Goal: Task Accomplishment & Management: Manage account settings

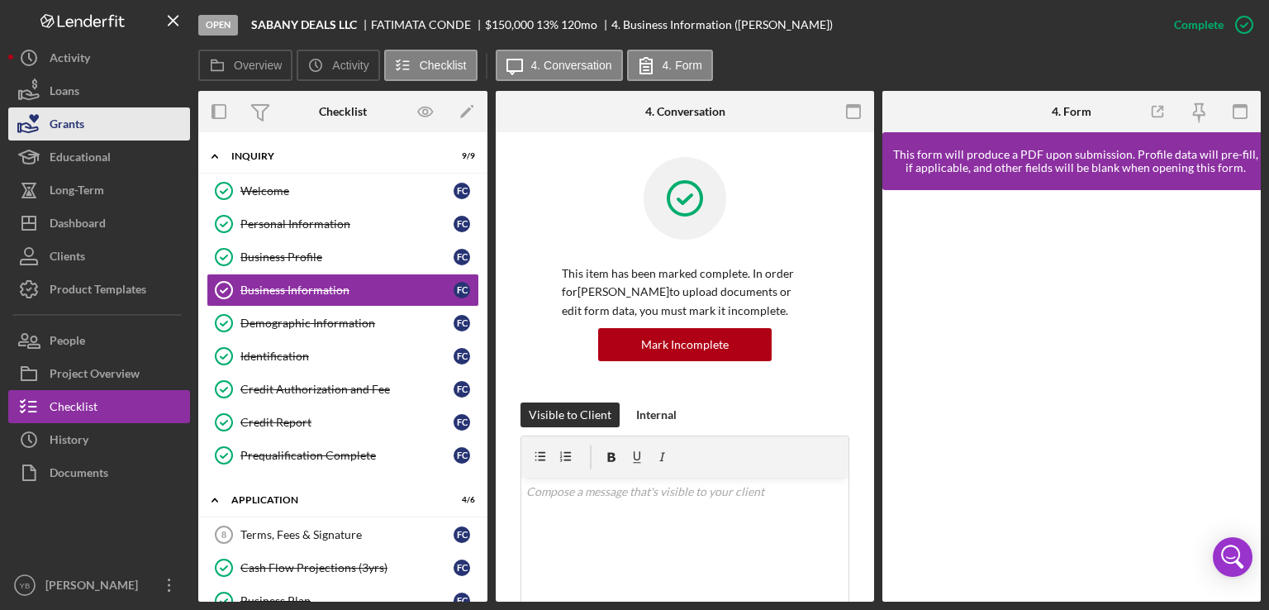
scroll to position [1263, 0]
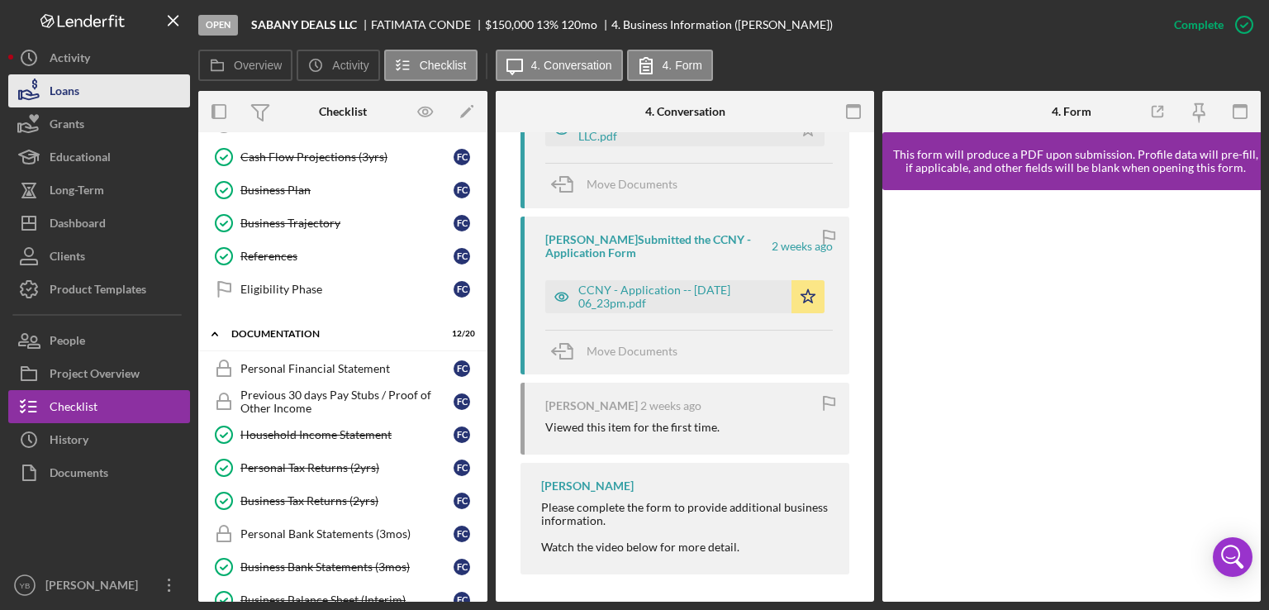
click at [69, 88] on div "Loans" at bounding box center [65, 92] width 30 height 37
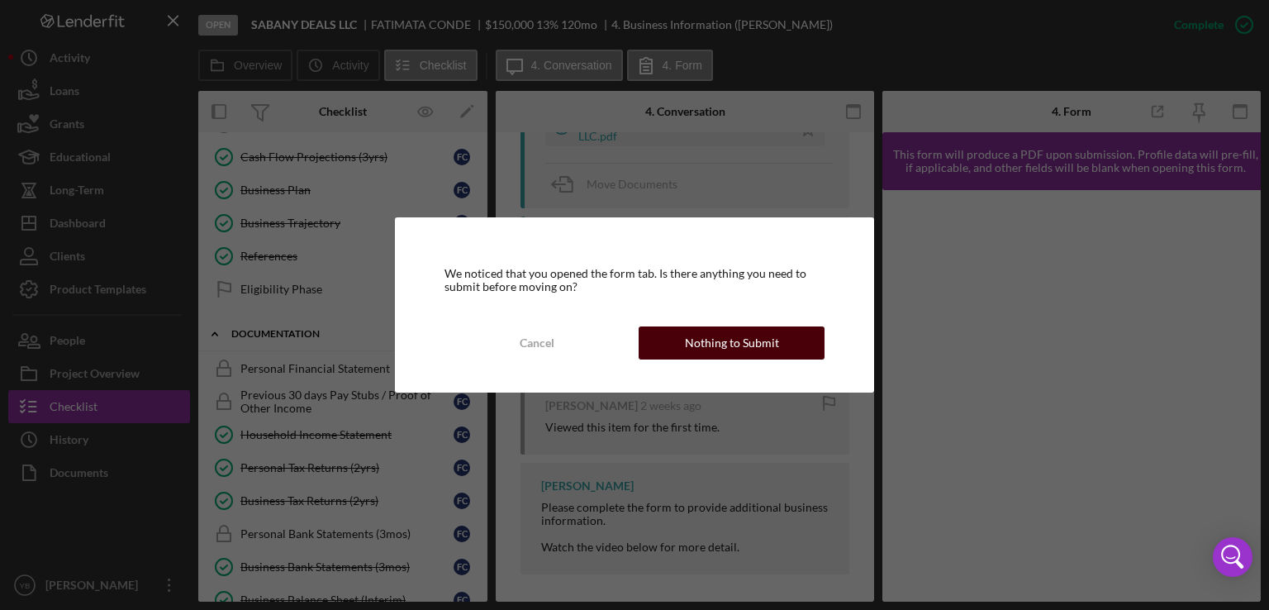
click at [737, 347] on div "Nothing to Submit" at bounding box center [732, 342] width 94 height 33
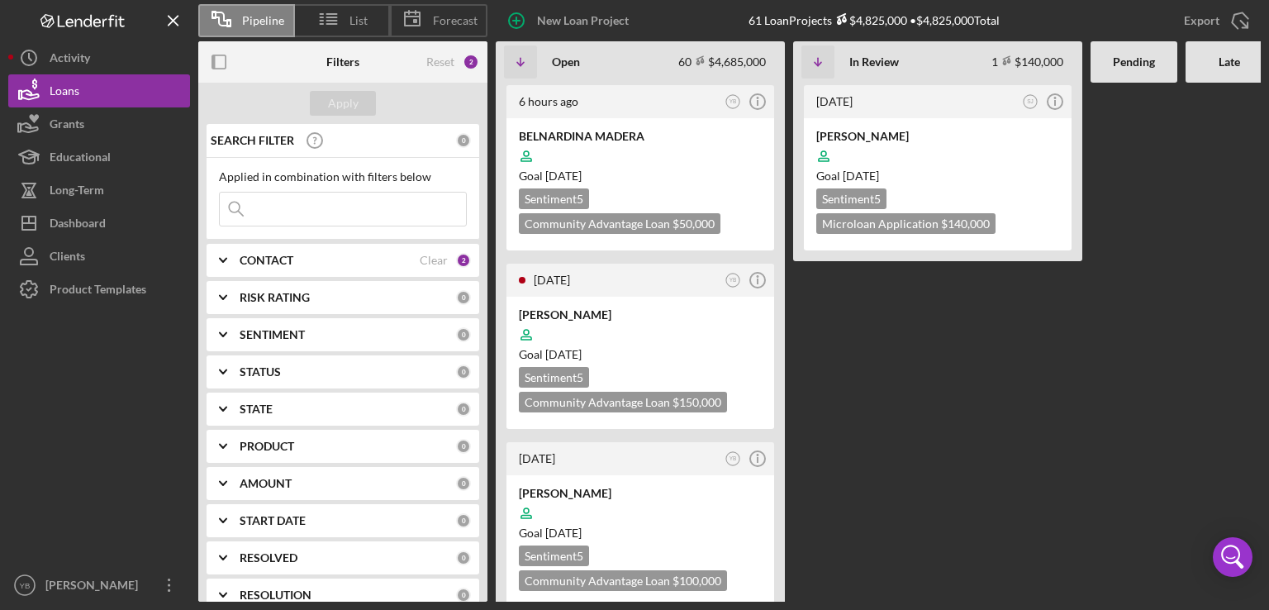
click at [865, 399] on Review "[DATE] SJ Icon/Info [PERSON_NAME] Goal [DATE] Sentiment 5 Microloan Application…" at bounding box center [937, 342] width 289 height 519
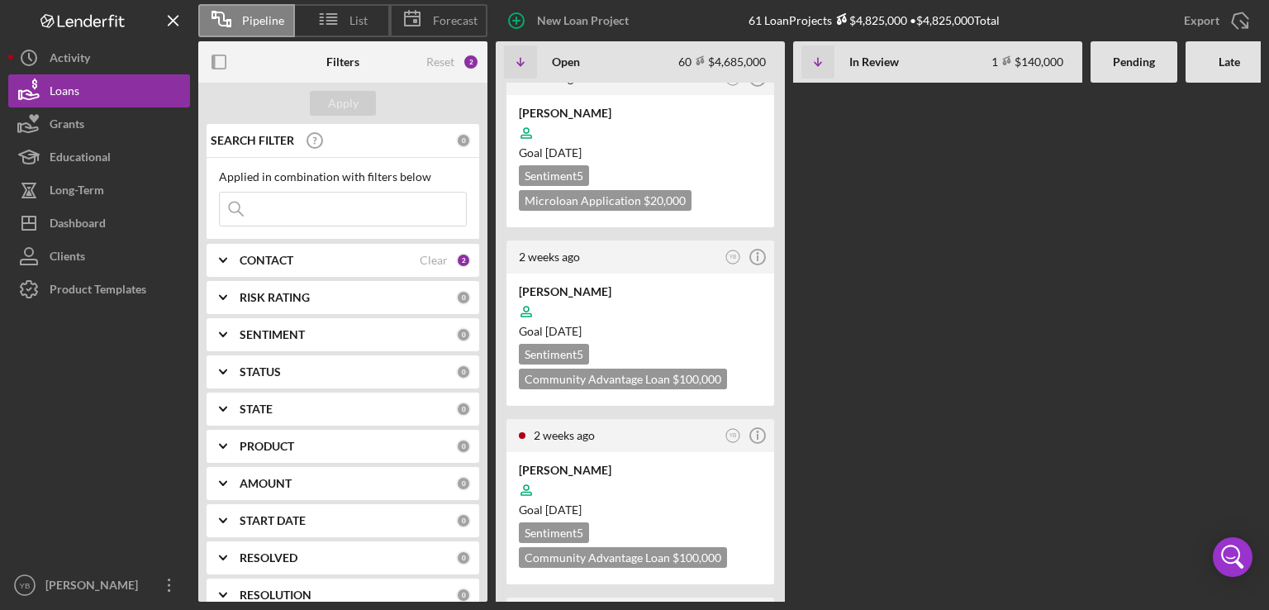
scroll to position [1091, 0]
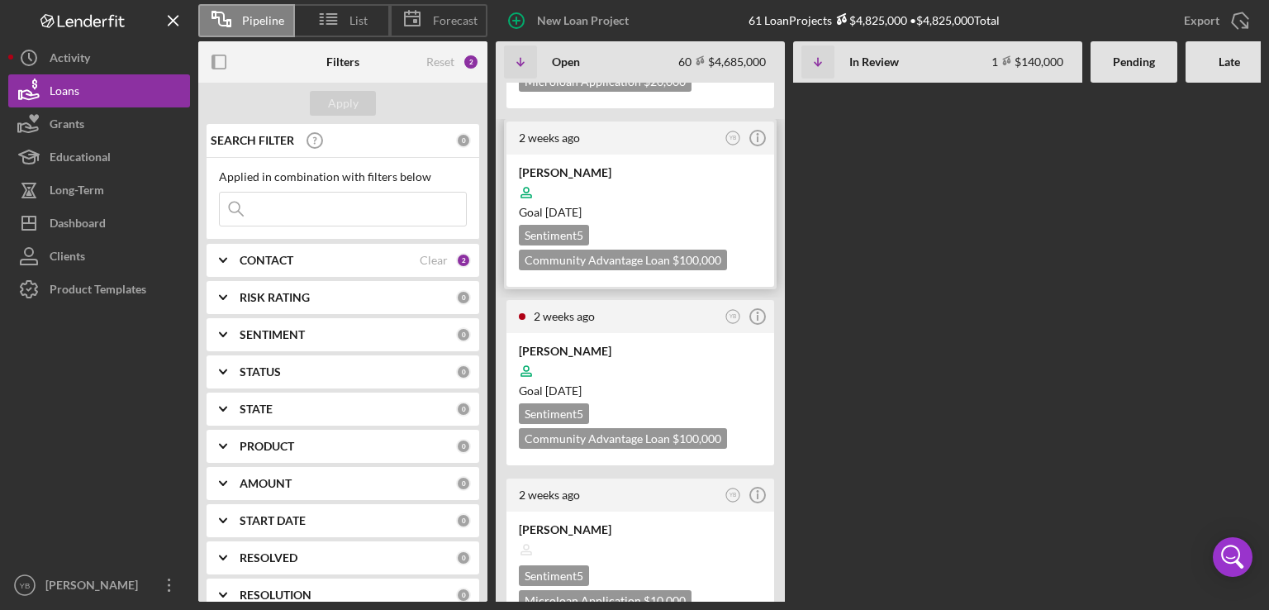
click at [707, 204] on div "Goal [DATE]" at bounding box center [640, 212] width 243 height 17
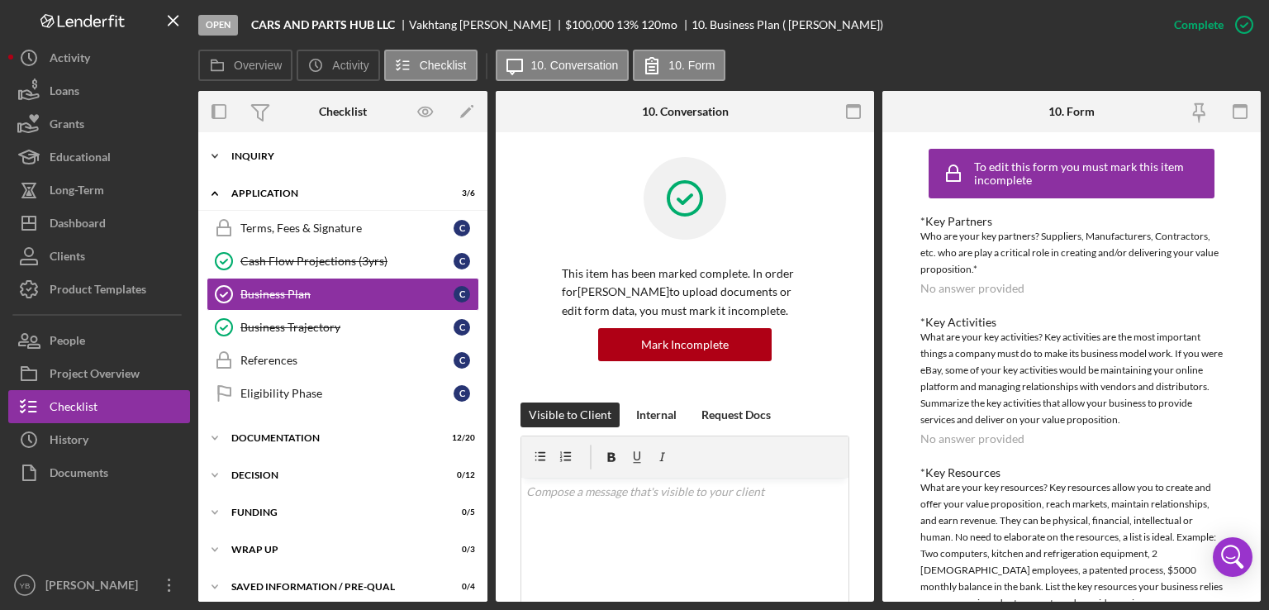
click at [274, 153] on div "Inquiry" at bounding box center [349, 156] width 236 height 10
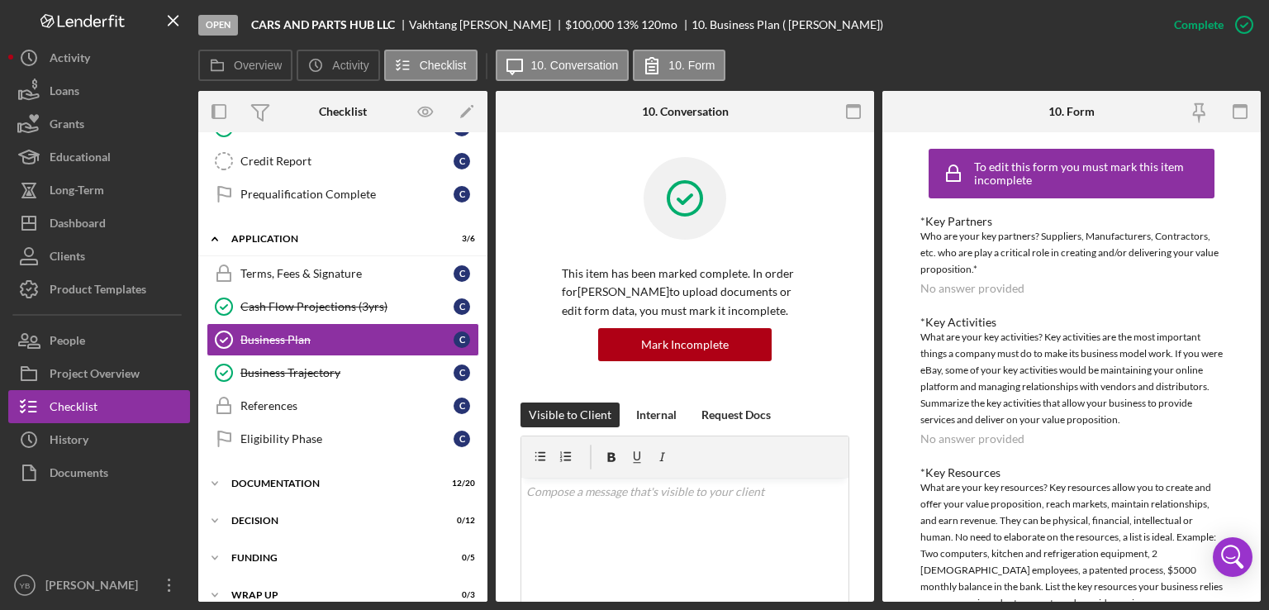
scroll to position [312, 0]
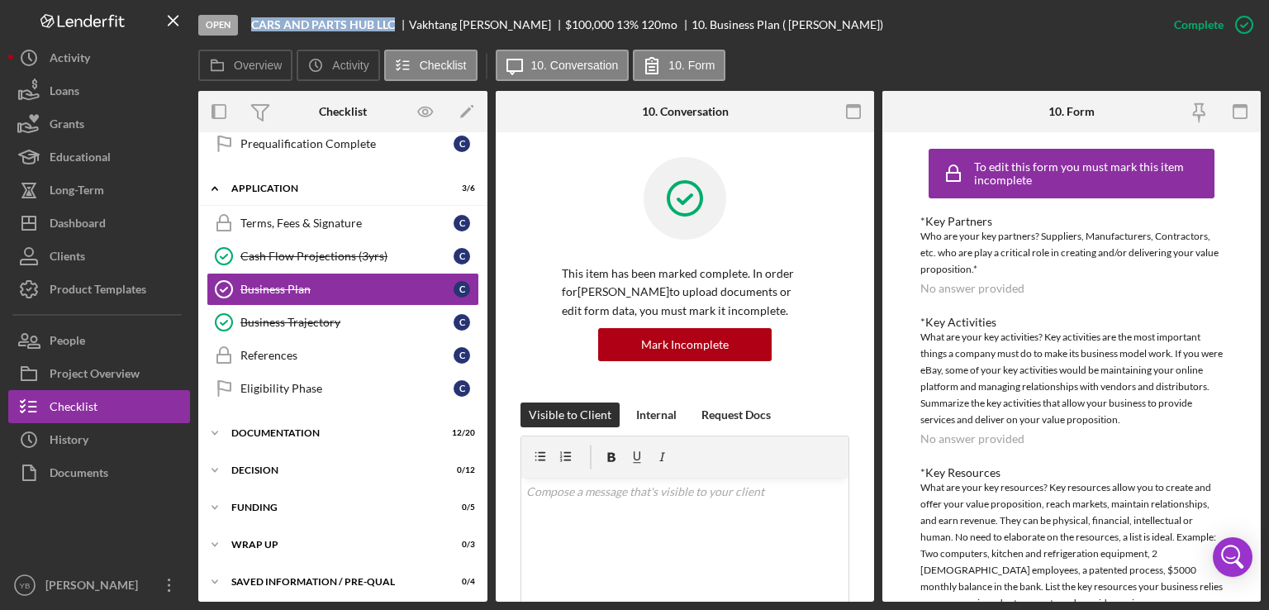
drag, startPoint x: 396, startPoint y: 18, endPoint x: 250, endPoint y: 17, distance: 145.5
click at [250, 17] on div "Open CARS AND PARTS HUB LLC [PERSON_NAME] $100,000 $100,000 13 % 120 mo 10. Bus…" at bounding box center [678, 25] width 960 height 50
copy b "CARS AND PARTS HUB LLC"
drag, startPoint x: 410, startPoint y: 21, endPoint x: 507, endPoint y: 27, distance: 97.7
click at [507, 27] on div "[PERSON_NAME]" at bounding box center [487, 24] width 156 height 13
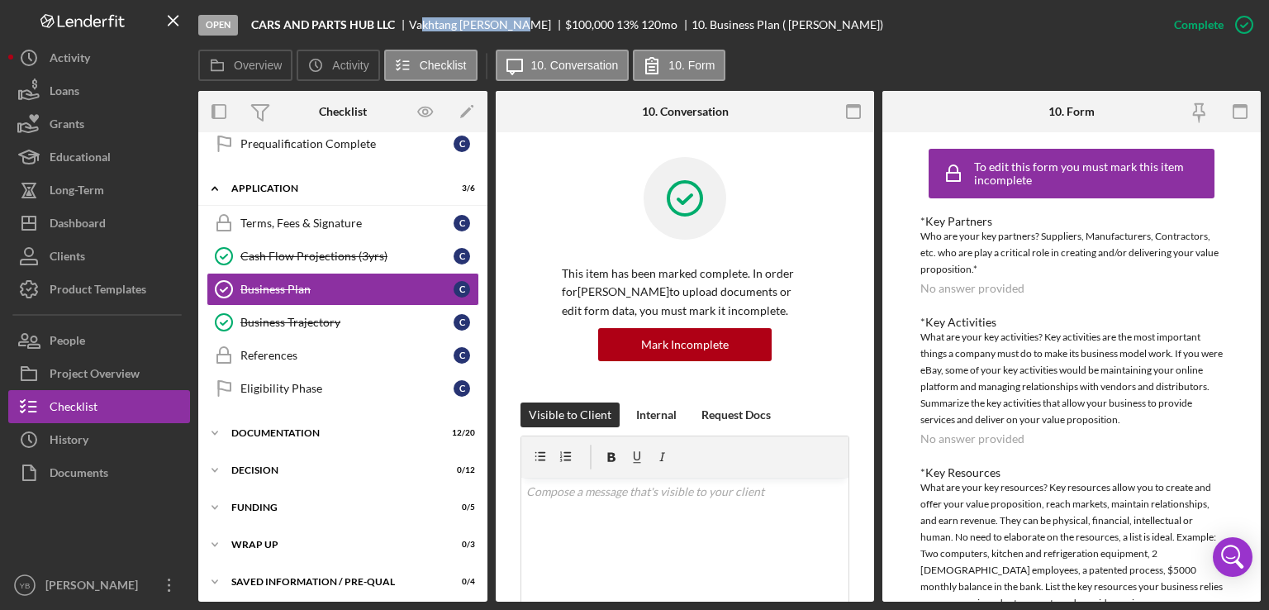
copy div "[PERSON_NAME]"
click at [288, 434] on div "Icon/Expander Documentation 12 / 20" at bounding box center [342, 433] width 289 height 33
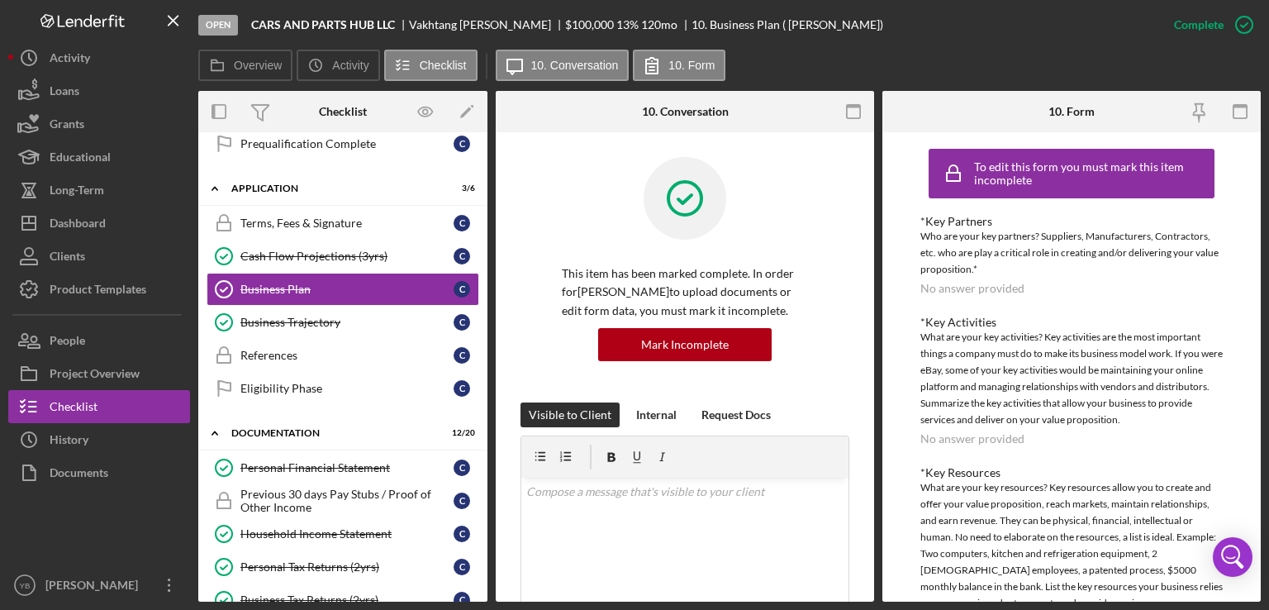
drag, startPoint x: 488, startPoint y: 326, endPoint x: 483, endPoint y: 383, distance: 57.2
click at [483, 383] on div "Overview Internal Workflow Stage Open Icon/Dropdown Arrow Archive (can unarchiv…" at bounding box center [729, 346] width 1063 height 511
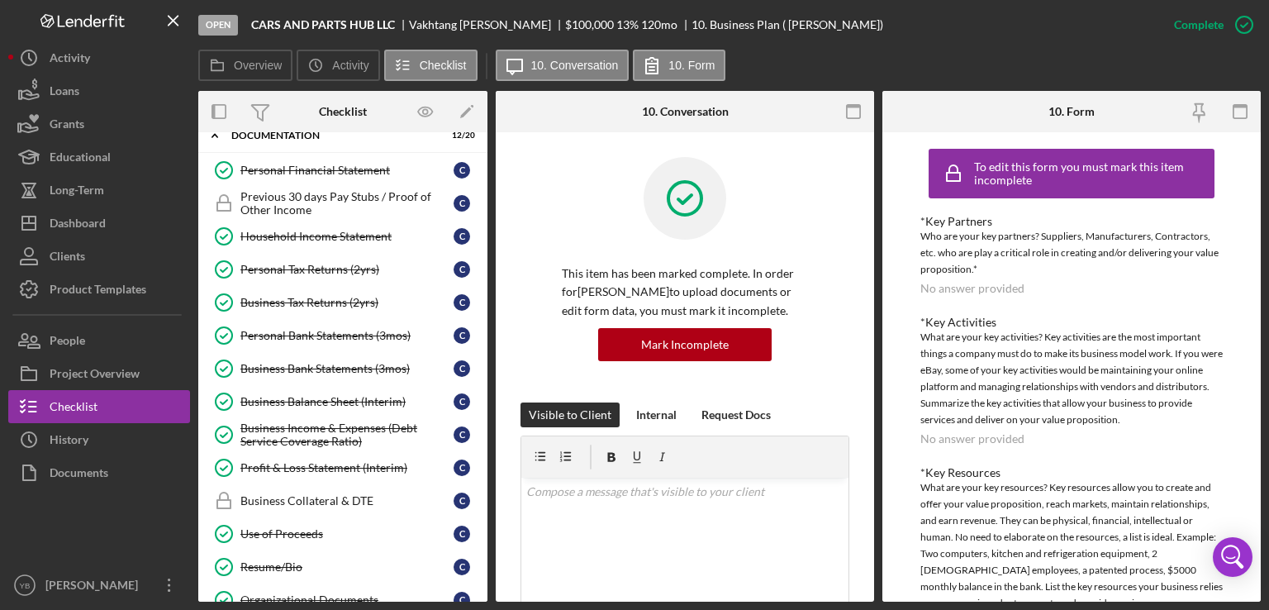
scroll to position [615, 0]
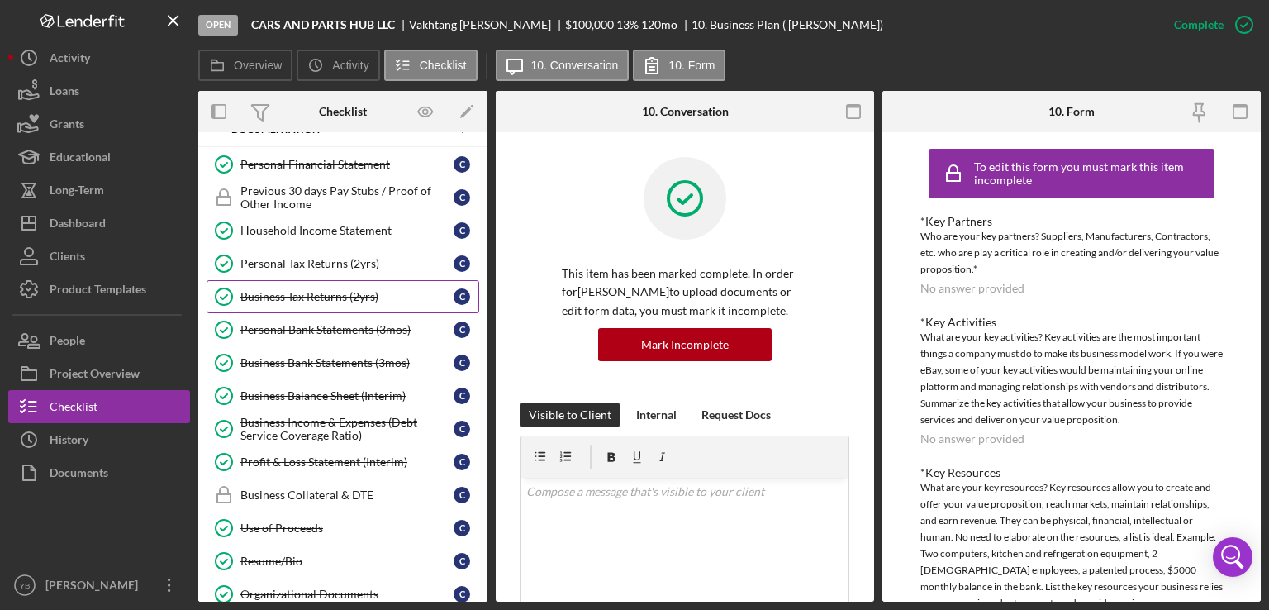
click at [331, 293] on div "Business Tax Returns (2yrs)" at bounding box center [347, 296] width 213 height 13
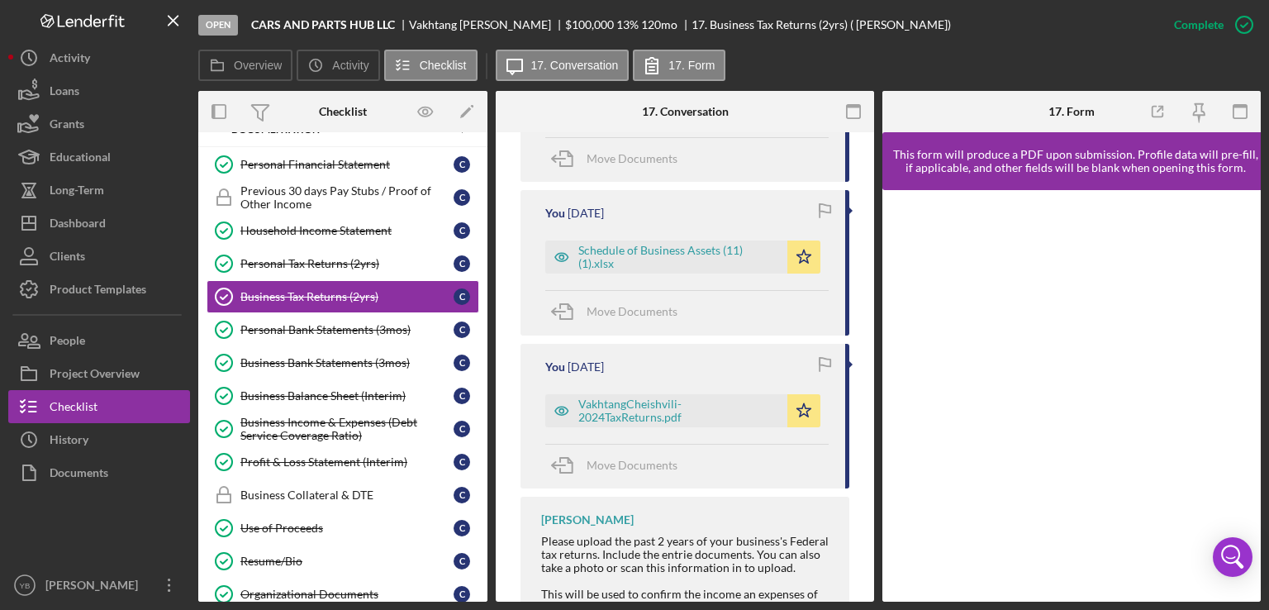
scroll to position [730, 0]
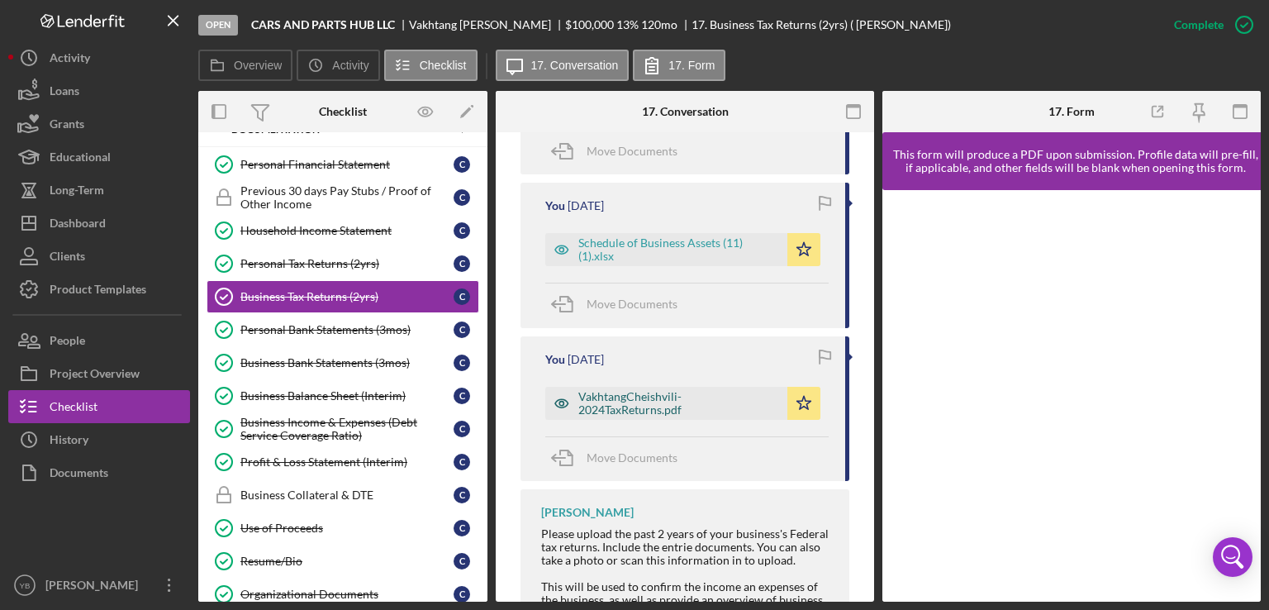
click at [668, 403] on div "VakhtangCheishvili-2024TaxReturns.pdf" at bounding box center [679, 403] width 201 height 26
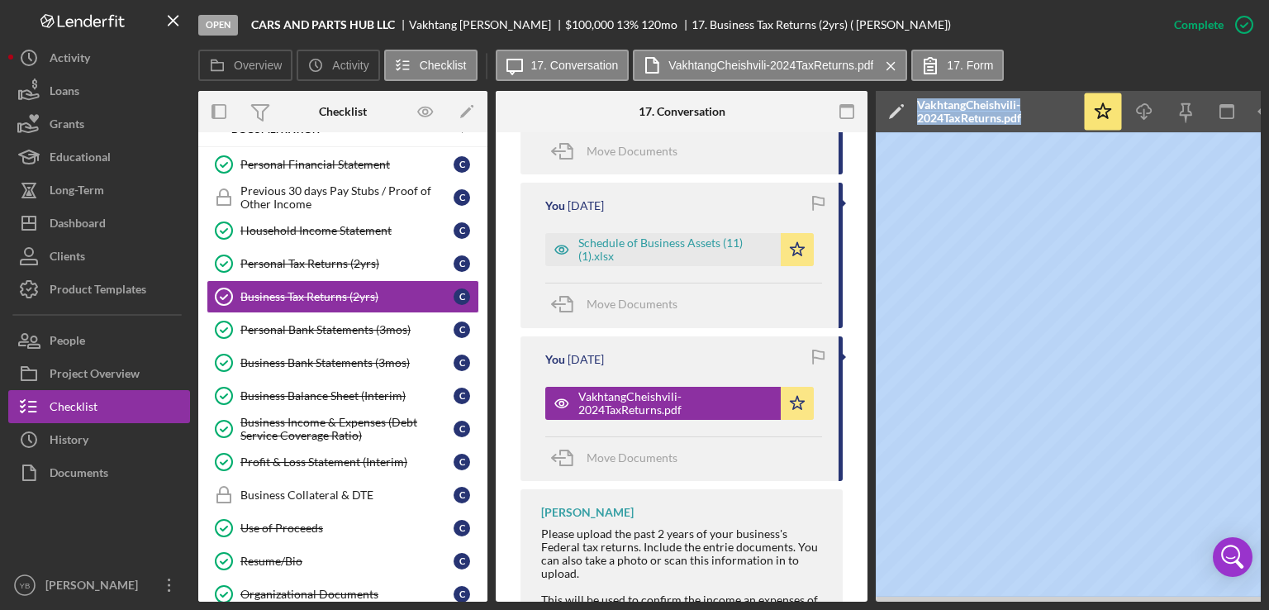
drag, startPoint x: 828, startPoint y: 602, endPoint x: 873, endPoint y: 597, distance: 44.9
click at [135, 404] on div "Open CARS AND PARTS HUB LLC [PERSON_NAME] $100,000 $100,000 13 % 120 mo 17. Bus…" at bounding box center [634, 305] width 1269 height 610
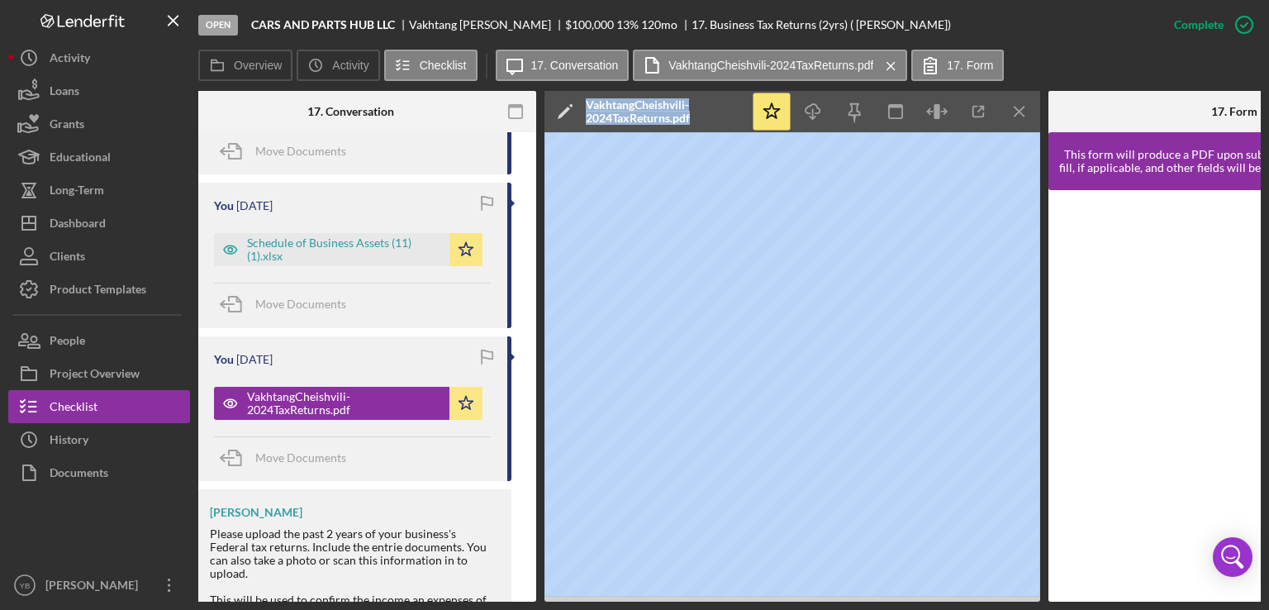
scroll to position [0, 347]
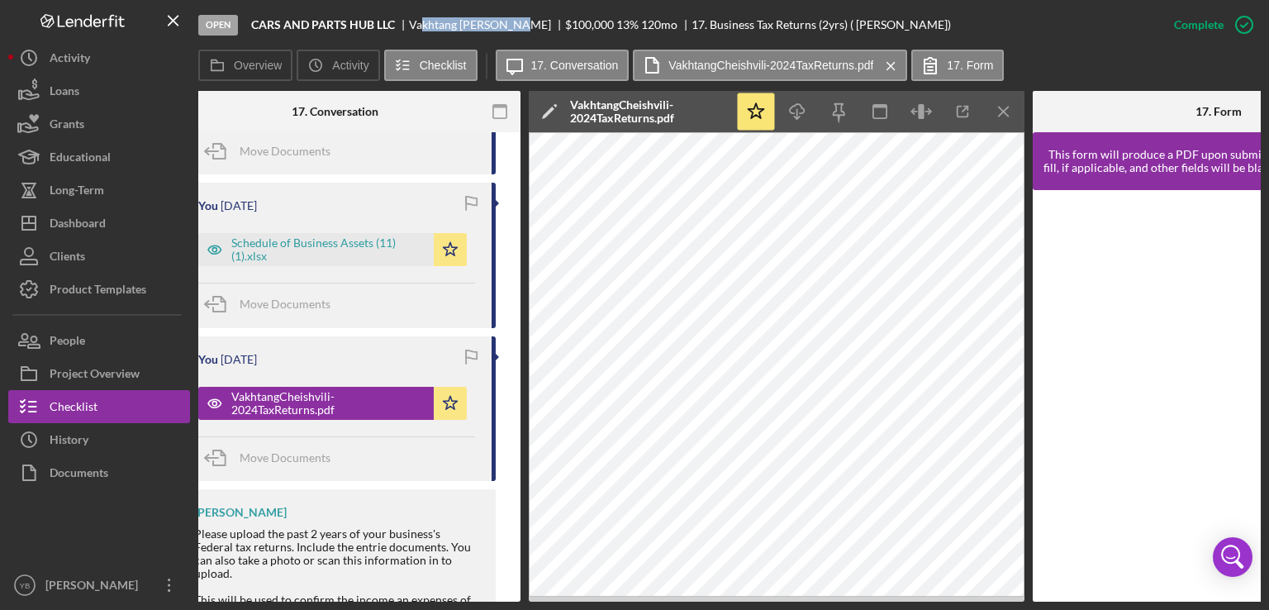
drag, startPoint x: 410, startPoint y: 20, endPoint x: 505, endPoint y: 34, distance: 96.1
click at [505, 34] on div "Open CARS AND PARTS HUB LLC [PERSON_NAME] $100,000 $100,000 13 % 120 mo 17. Bus…" at bounding box center [678, 25] width 960 height 50
copy div "[PERSON_NAME]"
click at [445, 23] on div "[PERSON_NAME]" at bounding box center [487, 24] width 156 height 13
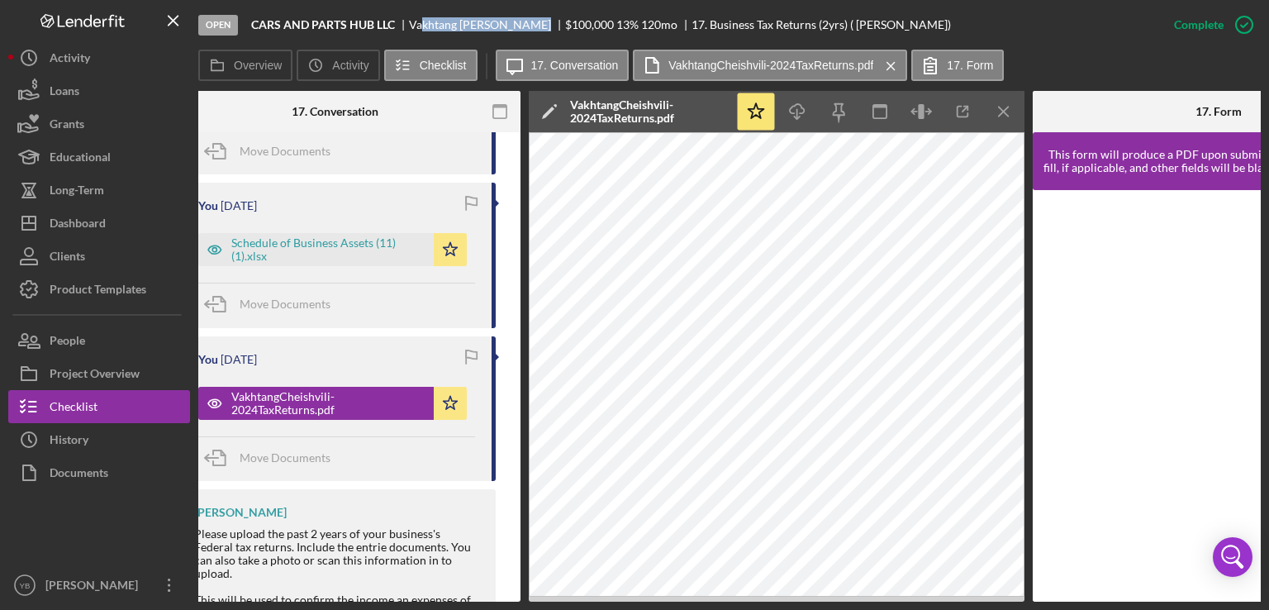
click at [445, 23] on div "[PERSON_NAME]" at bounding box center [487, 24] width 156 height 13
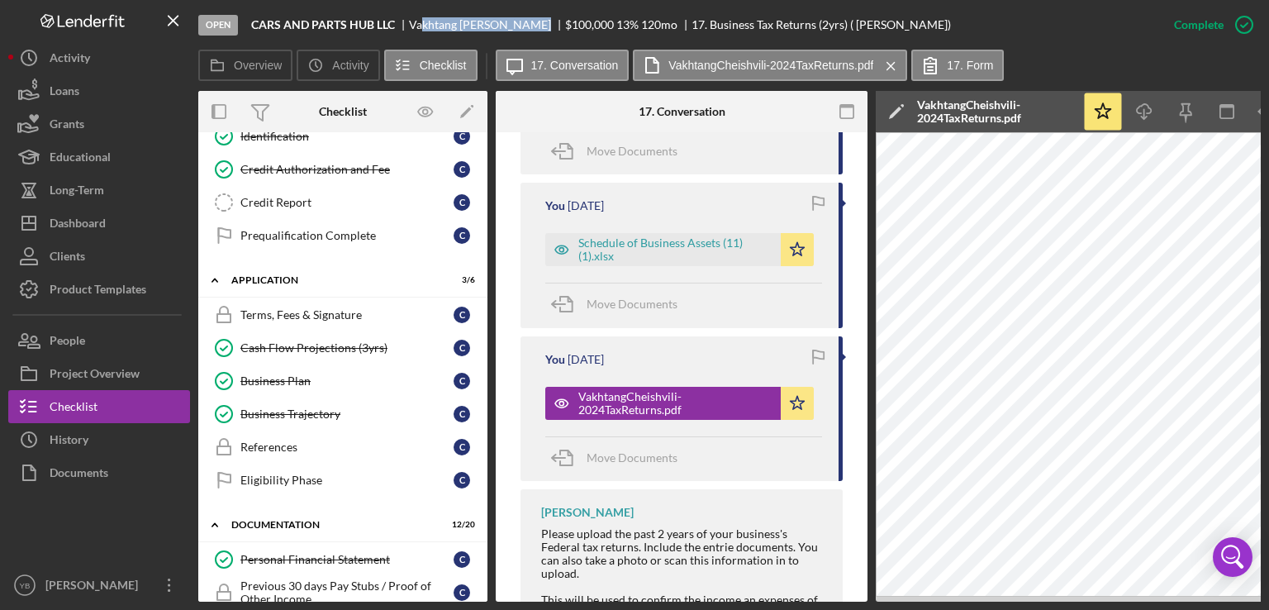
scroll to position [224, 0]
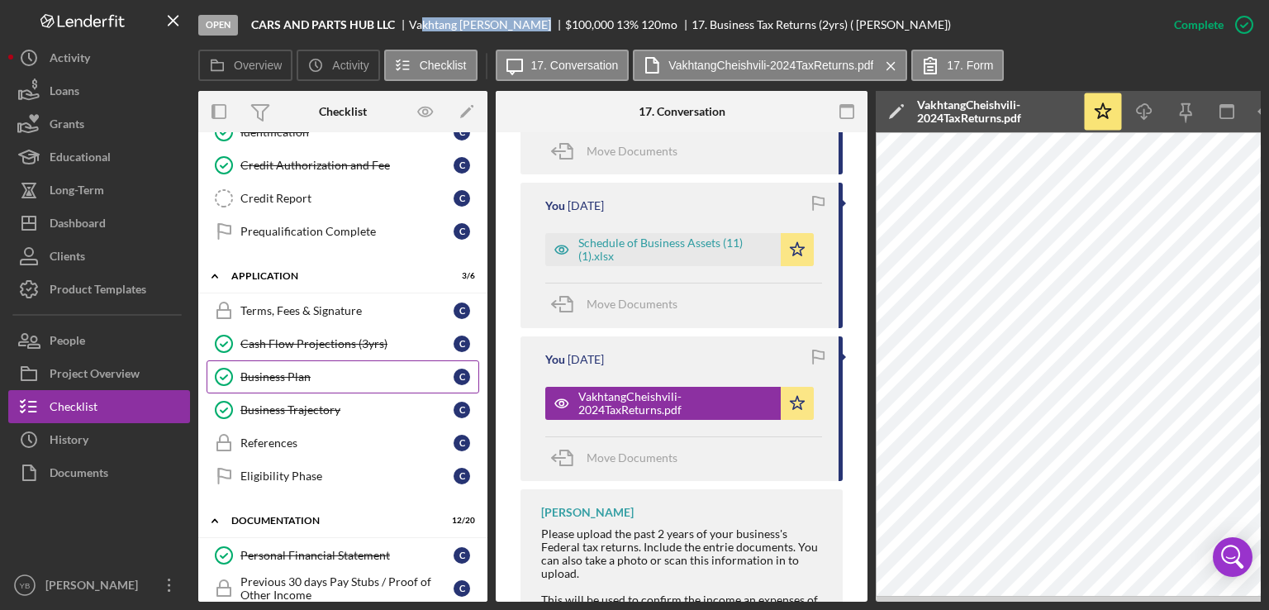
click at [294, 371] on div "Business Plan" at bounding box center [347, 376] width 213 height 13
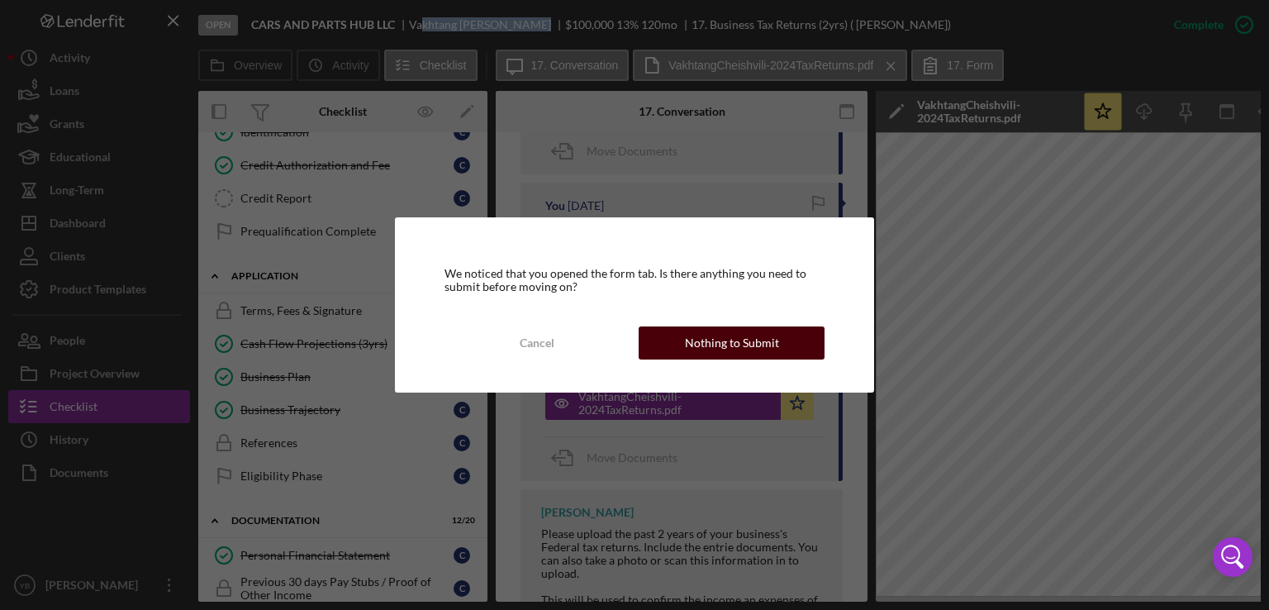
click at [707, 346] on div "Nothing to Submit" at bounding box center [732, 342] width 94 height 33
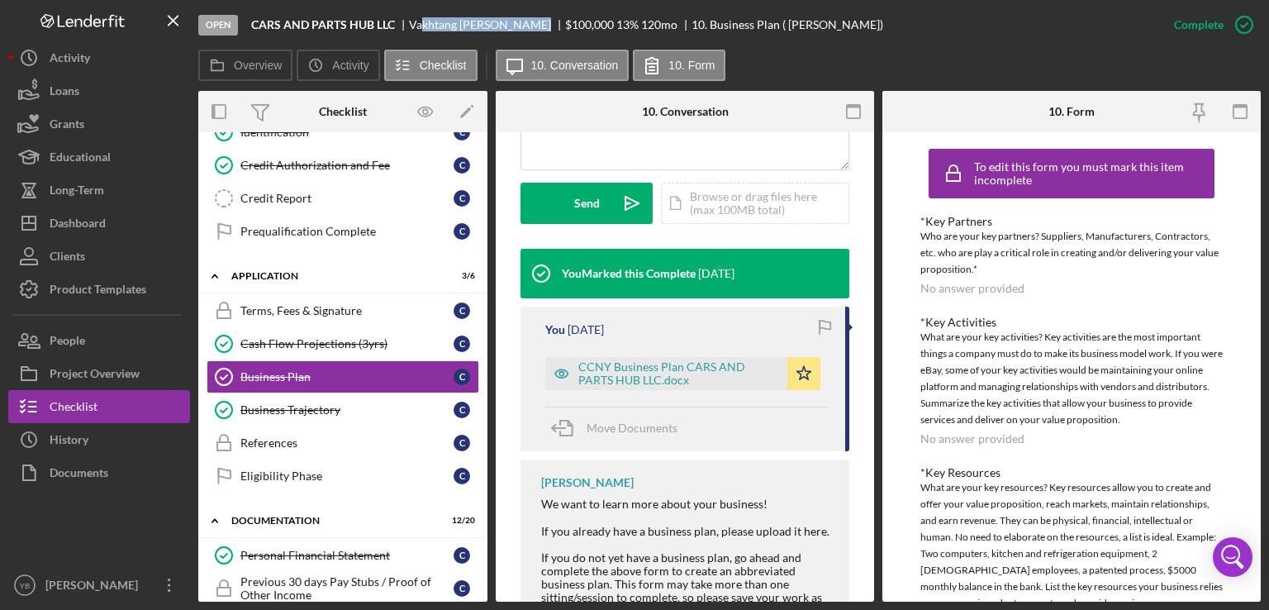
scroll to position [449, 0]
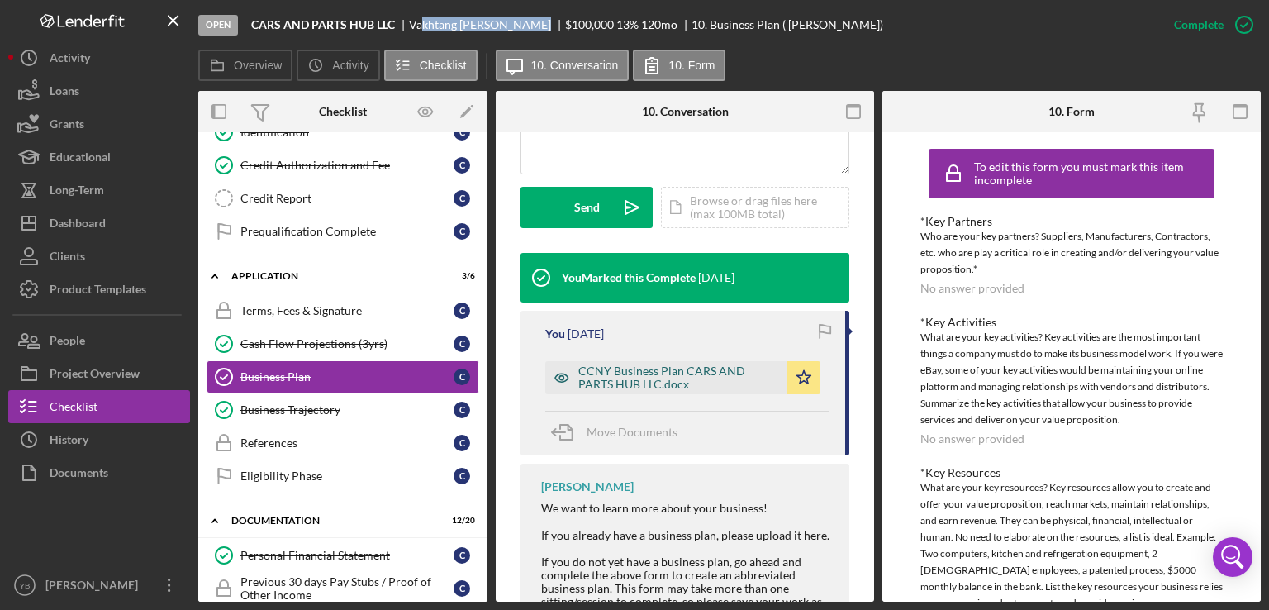
click at [646, 378] on div "CCNY Business Plan CARS AND PARTS HUB LLC.docx" at bounding box center [679, 377] width 201 height 26
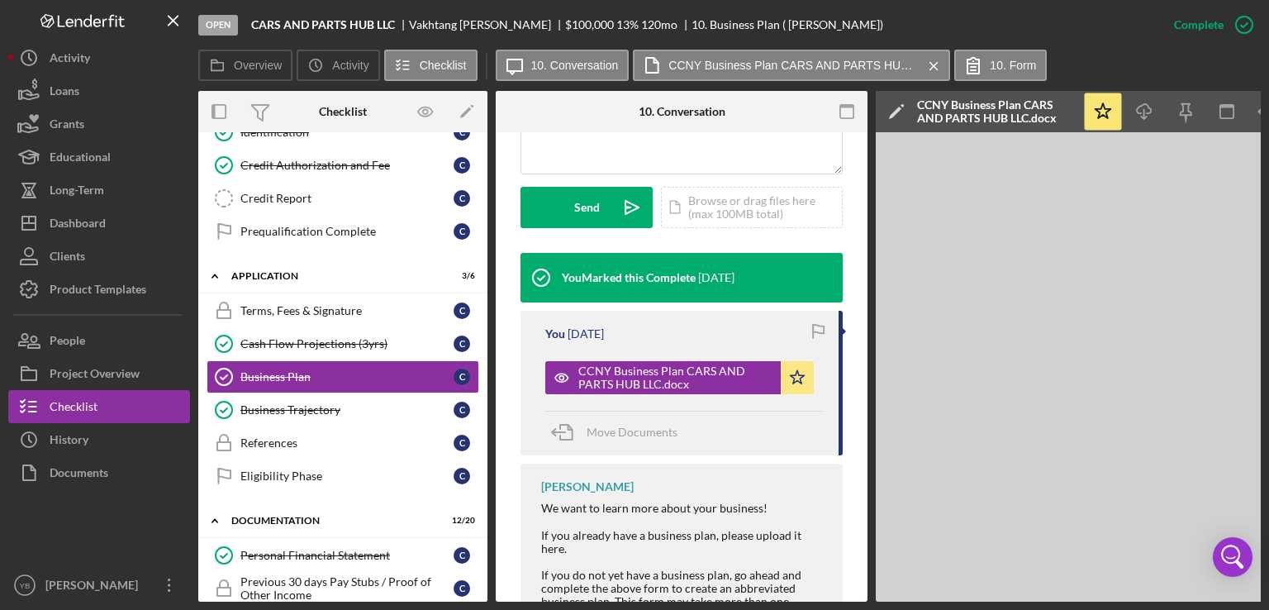
drag, startPoint x: 490, startPoint y: 292, endPoint x: 483, endPoint y: 343, distance: 51.8
click at [483, 343] on div "Overview Internal Workflow Stage Open Icon/Dropdown Arrow Archive (can unarchiv…" at bounding box center [729, 346] width 1063 height 511
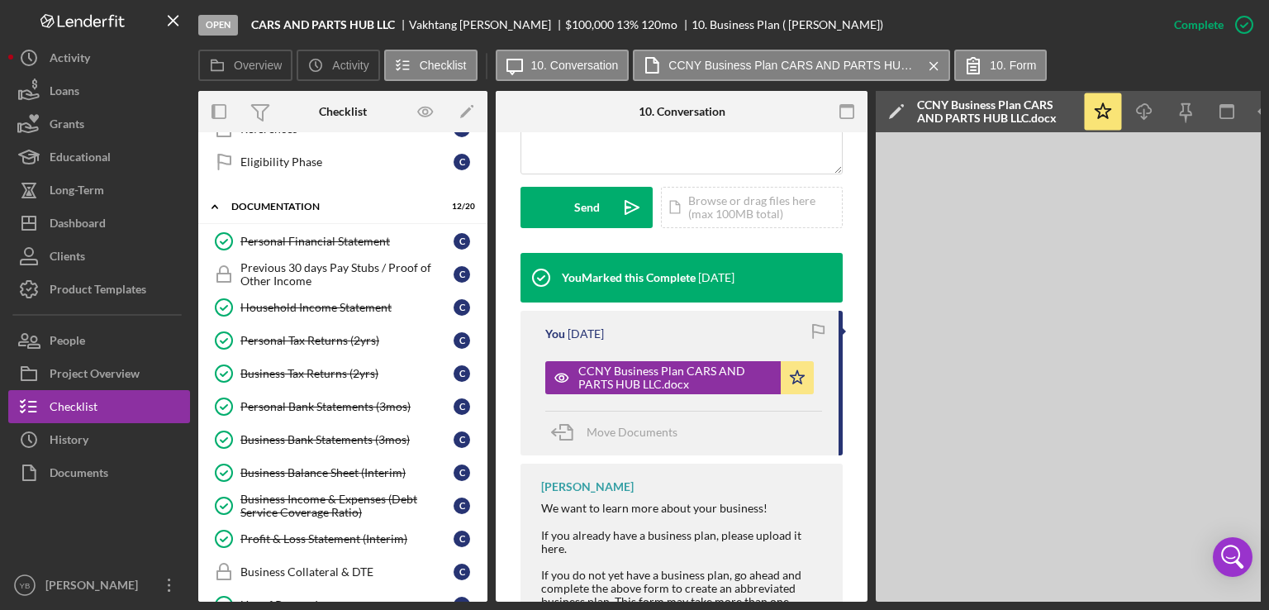
scroll to position [541, 0]
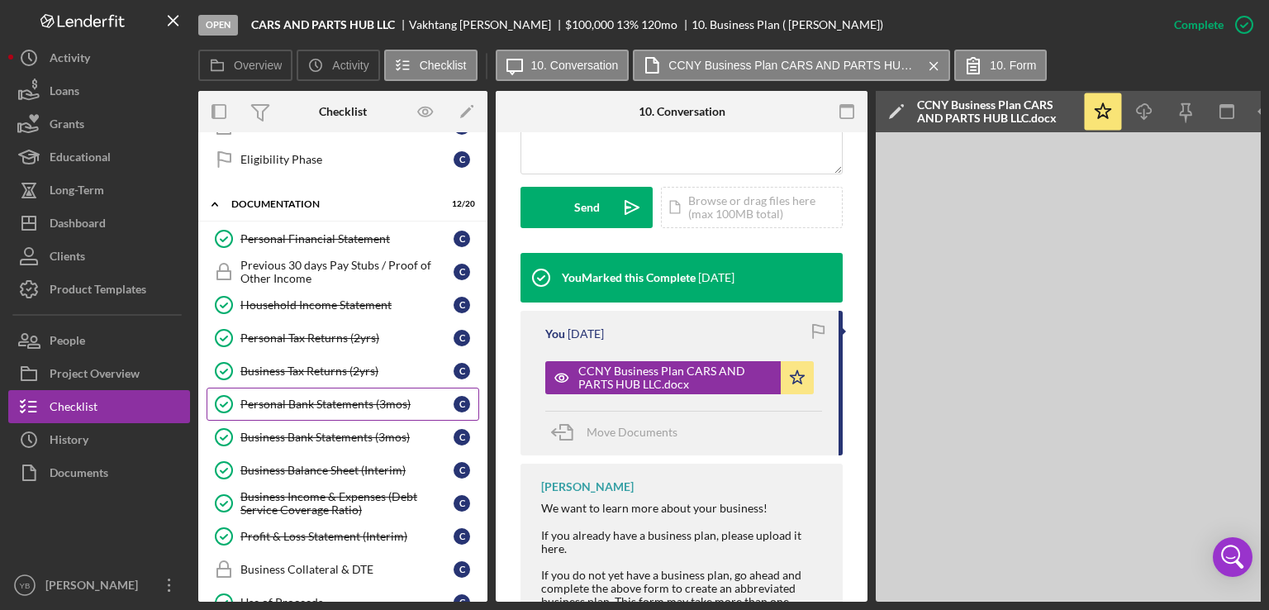
click at [339, 398] on div "Personal Bank Statements (3mos)" at bounding box center [347, 404] width 213 height 13
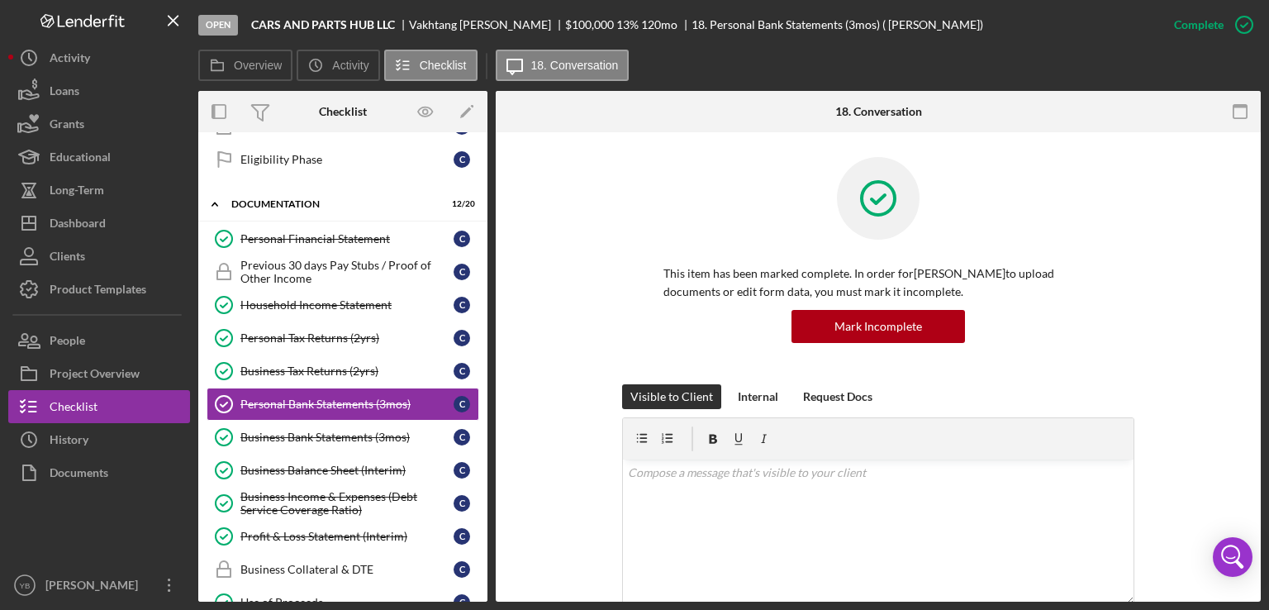
click at [1219, 255] on div "This item has been marked complete. In order for [PERSON_NAME] to upload docume…" at bounding box center [879, 270] width 716 height 227
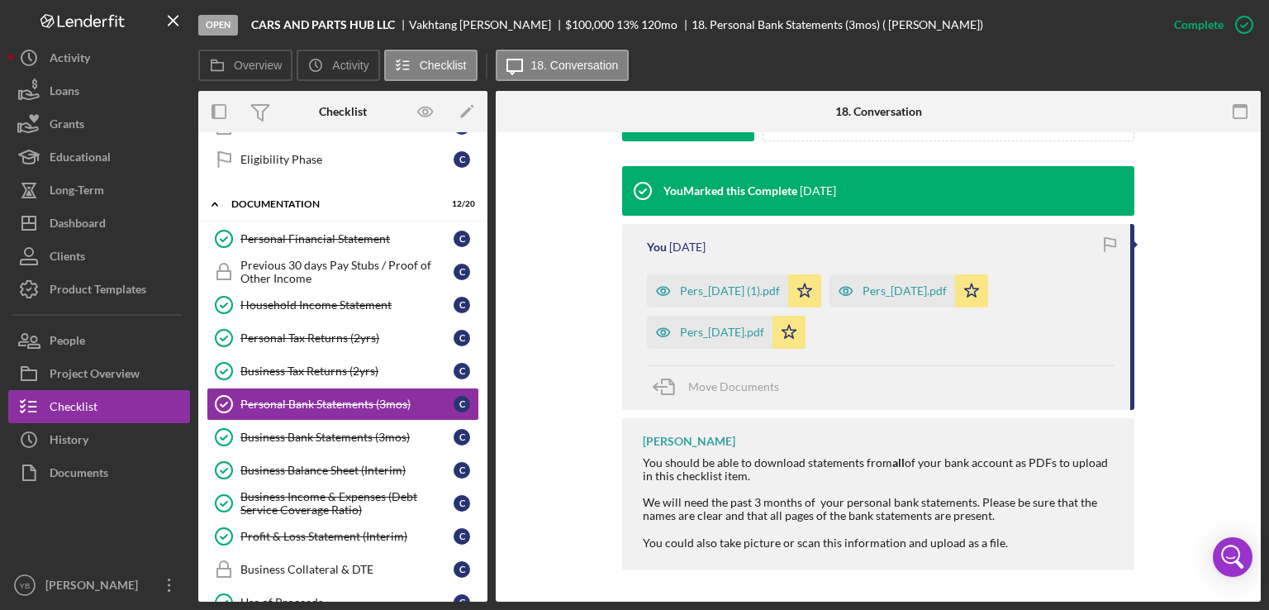
scroll to position [518, 0]
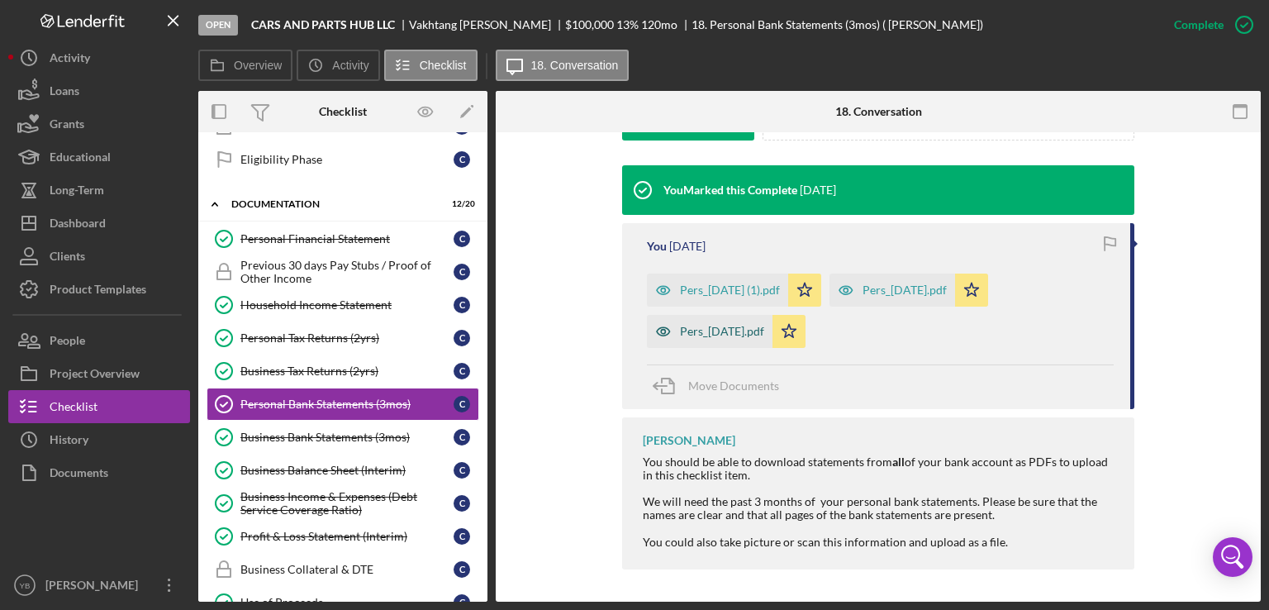
click at [708, 340] on div "Pers_[DATE].pdf" at bounding box center [710, 331] width 126 height 33
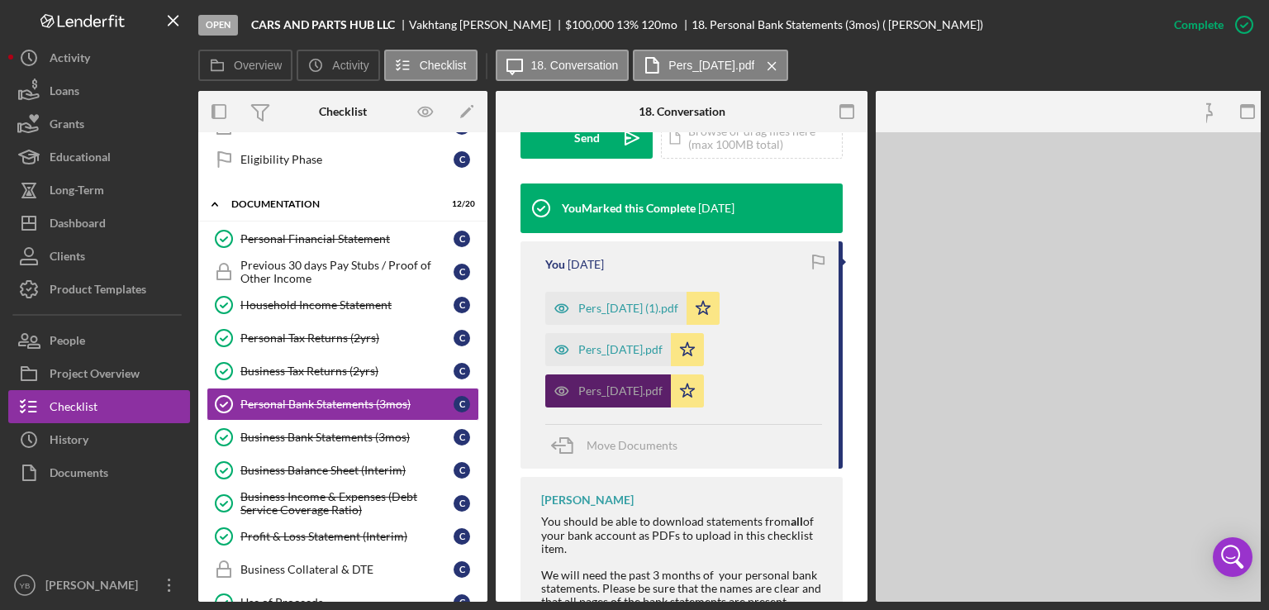
scroll to position [536, 0]
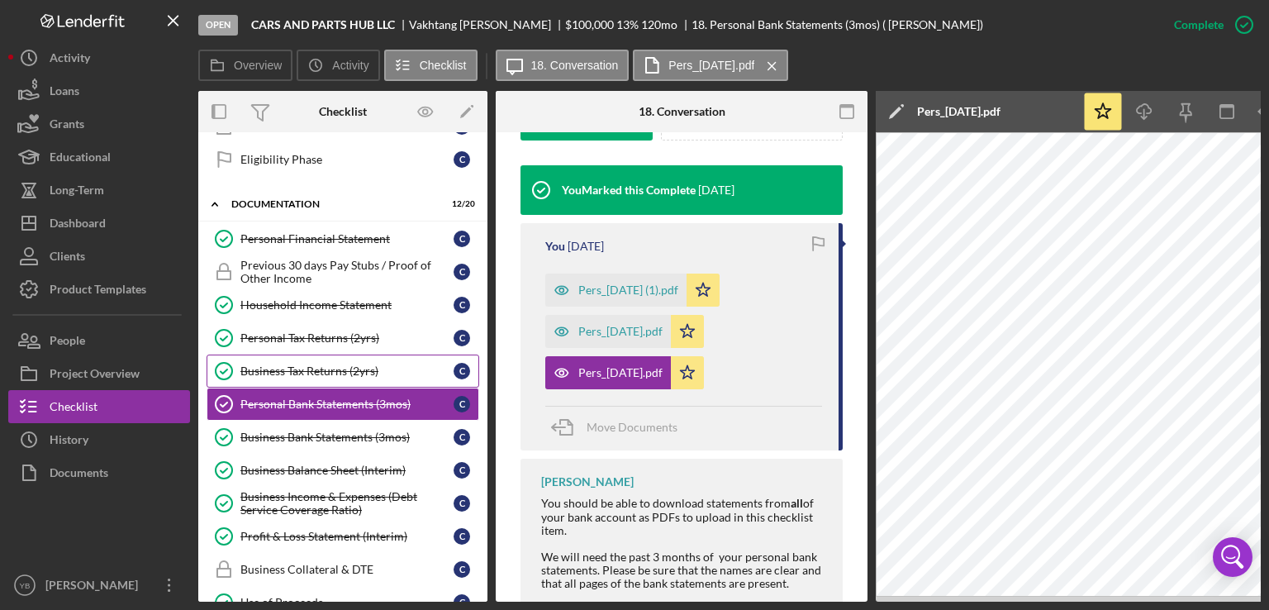
click at [327, 364] on div "Business Tax Returns (2yrs)" at bounding box center [347, 370] width 213 height 13
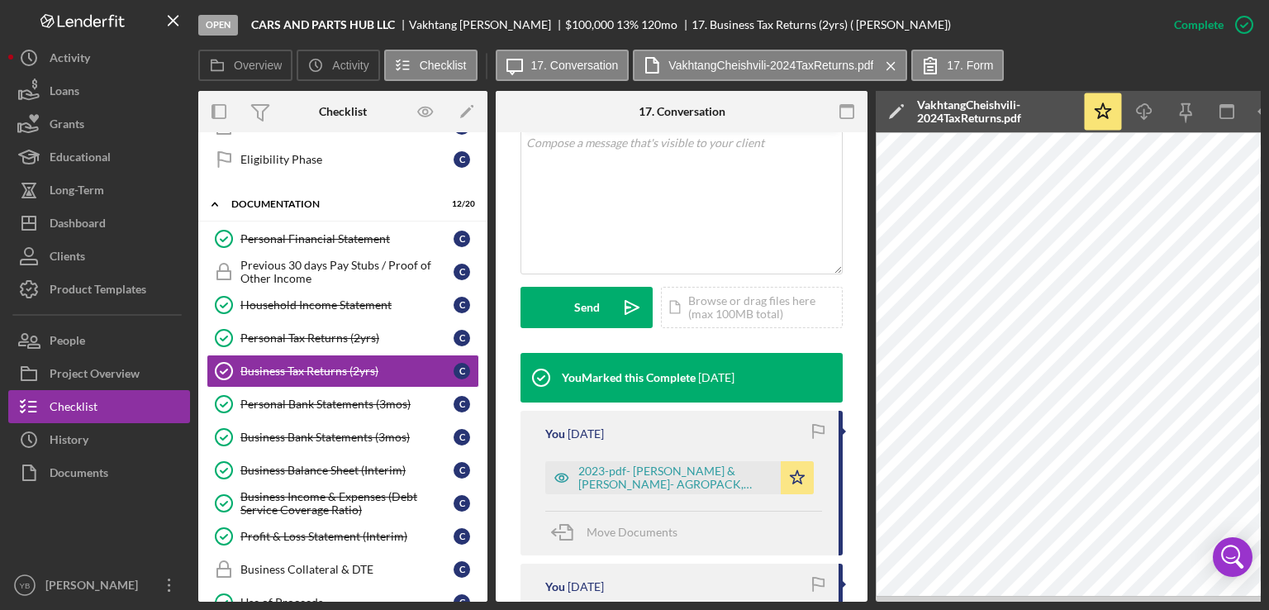
scroll to position [347, 0]
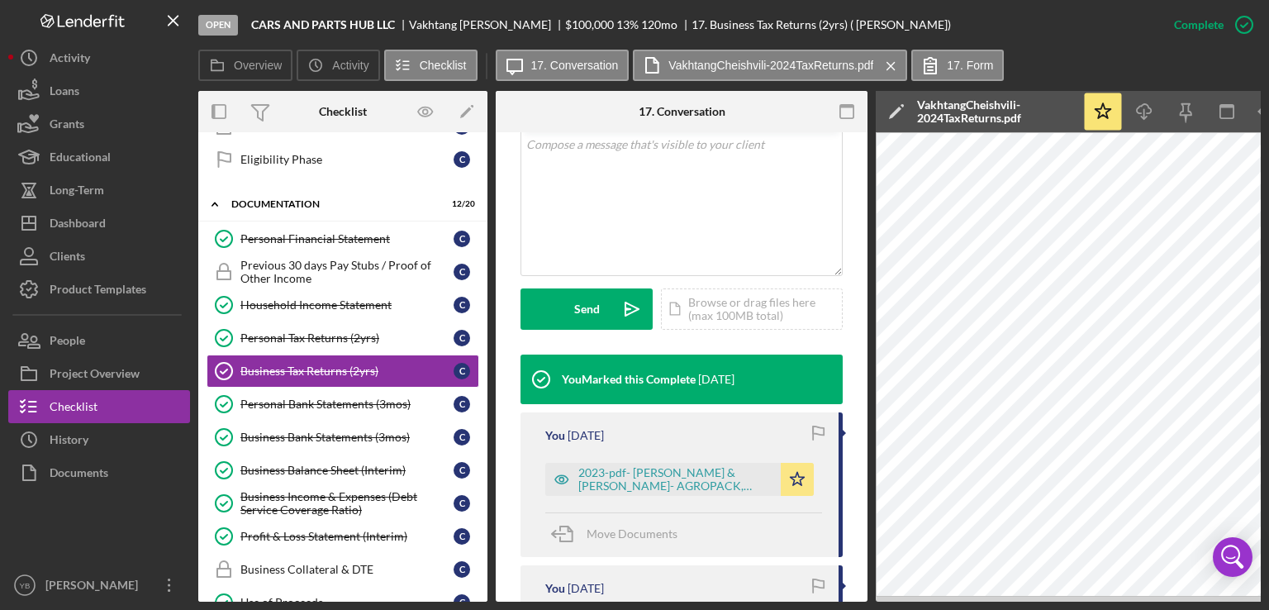
drag, startPoint x: 779, startPoint y: 601, endPoint x: 921, endPoint y: 601, distance: 142.2
click at [921, 601] on div "Overview Internal Workflow Stage Open Icon/Dropdown Arrow Archive (can unarchiv…" at bounding box center [729, 346] width 1063 height 511
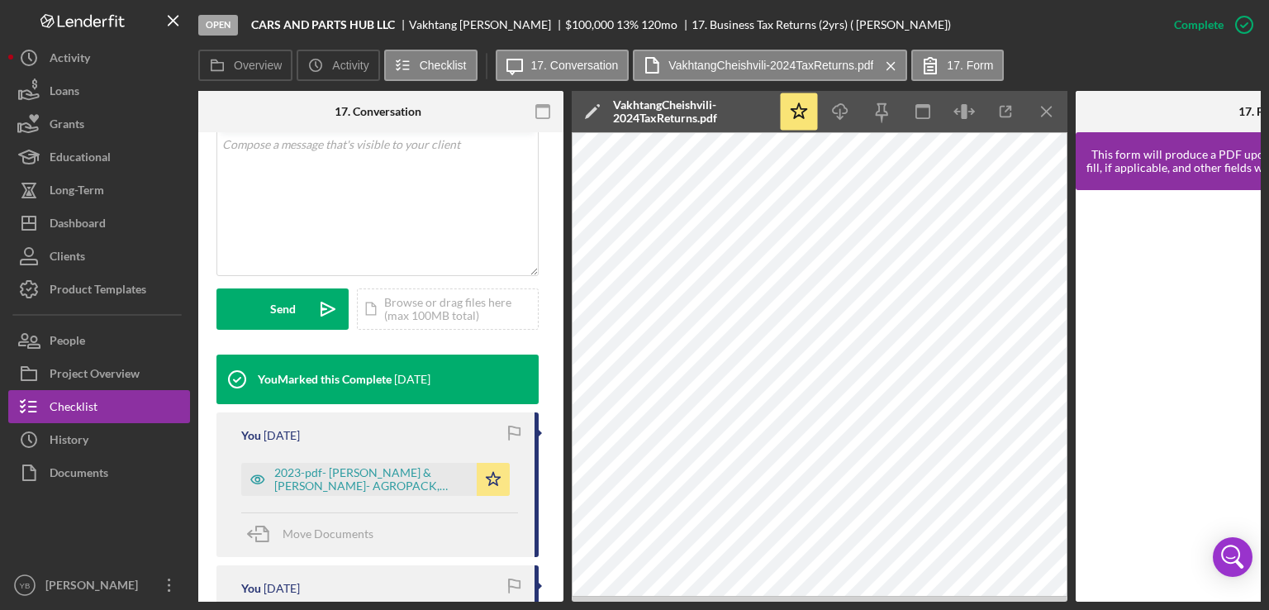
scroll to position [0, 309]
